Goal: Navigation & Orientation: Find specific page/section

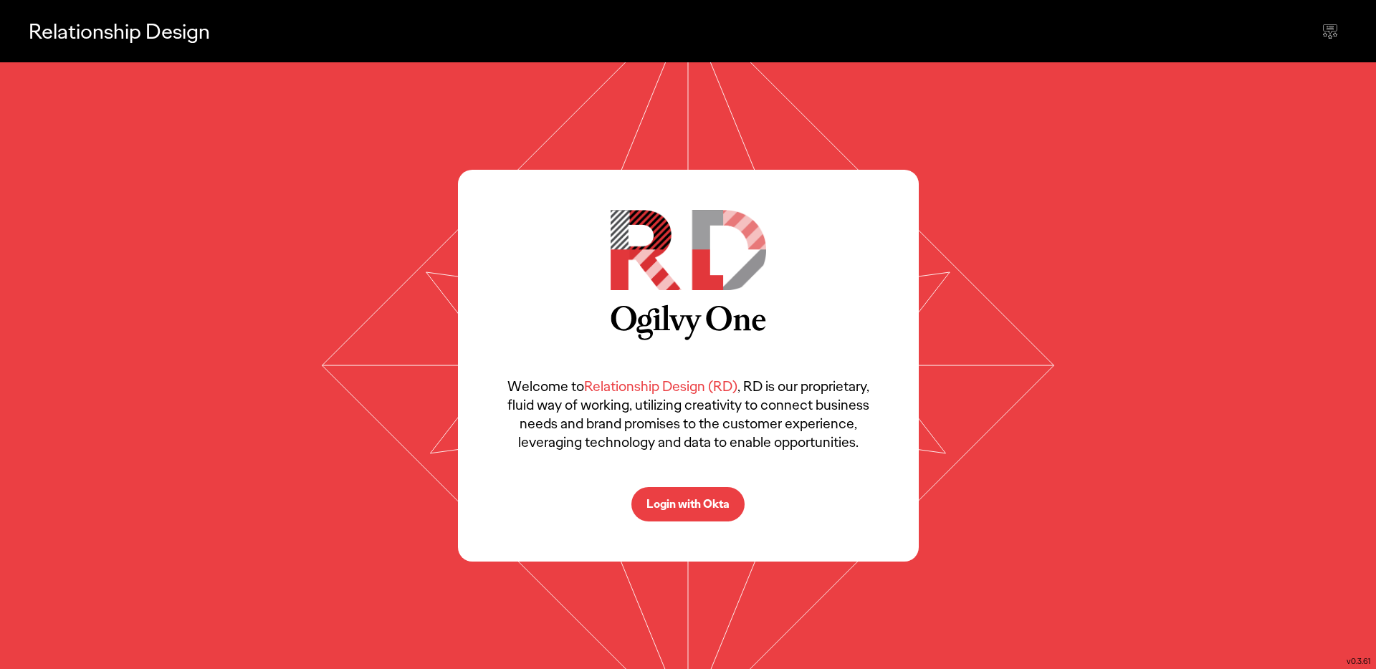
click at [689, 503] on p "Login with Okta" at bounding box center [687, 504] width 83 height 11
click at [693, 508] on p "Login with Okta" at bounding box center [687, 504] width 83 height 11
click at [688, 502] on p "Login with Okta" at bounding box center [687, 504] width 83 height 11
click at [702, 507] on p "Login with Okta" at bounding box center [687, 504] width 83 height 11
click at [700, 504] on p "Login with Okta" at bounding box center [687, 504] width 83 height 11
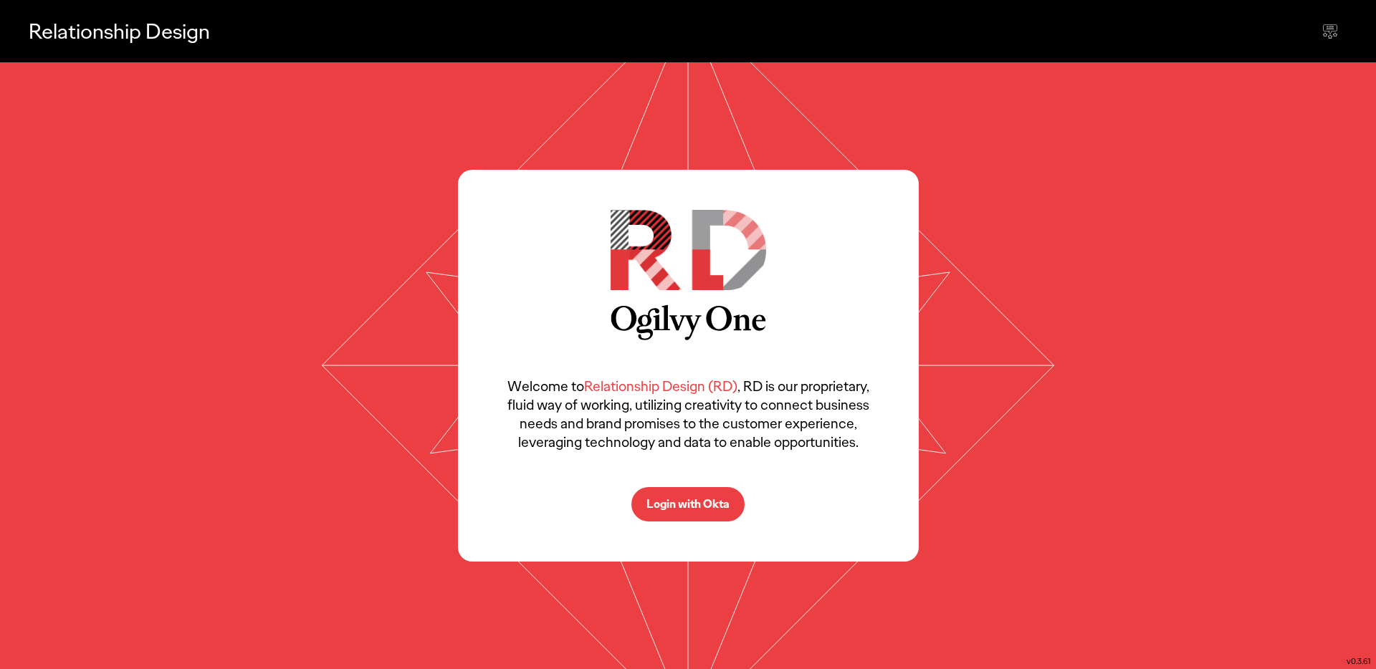
click at [700, 504] on p "Login with Okta" at bounding box center [687, 504] width 83 height 11
click at [765, 423] on p "Welcome to Relationship Design (RD) , RD is our proprietary, fluid way of worki…" at bounding box center [688, 414] width 375 height 75
click at [707, 499] on p "Login with Okta" at bounding box center [687, 504] width 83 height 11
click at [705, 499] on p "Login with Okta" at bounding box center [687, 504] width 83 height 11
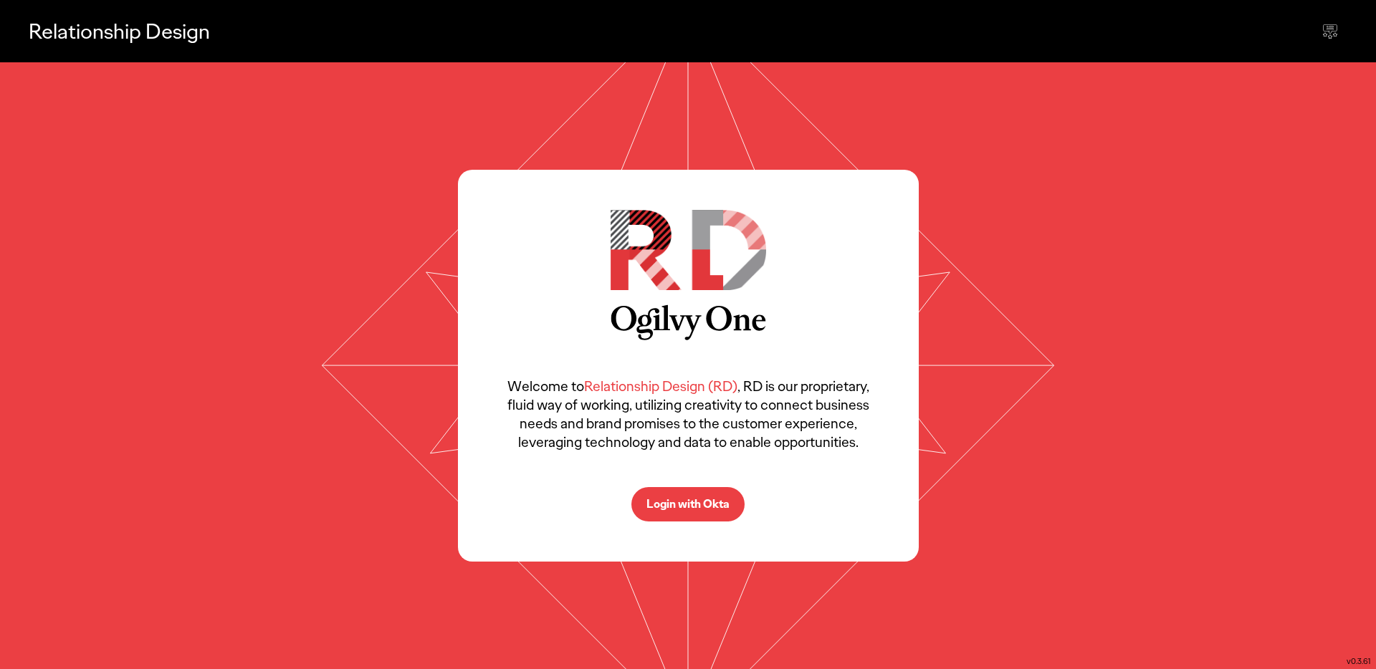
click at [704, 499] on p "Login with Okta" at bounding box center [687, 504] width 83 height 11
click at [704, 495] on button "Login with Okta" at bounding box center [687, 504] width 113 height 34
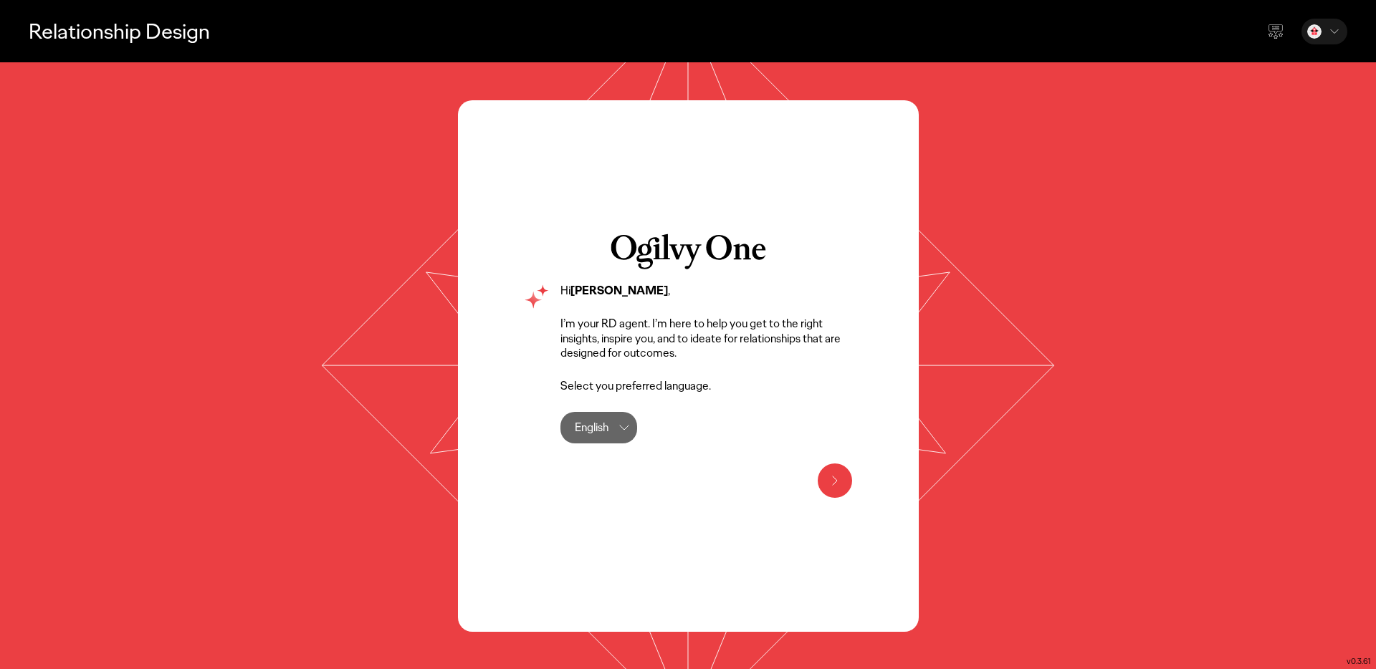
click at [624, 428] on icon at bounding box center [624, 428] width 9 height 4
click at [737, 426] on div "Hi Carla Fine , I’m your RD agent. I’m here to help you get to the right insigh…" at bounding box center [706, 364] width 292 height 160
